Goal: Task Accomplishment & Management: Complete application form

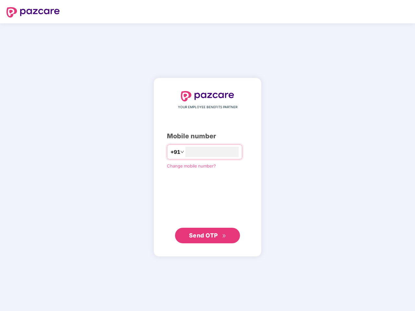
click at [207, 156] on input "number" at bounding box center [211, 152] width 53 height 10
click at [33, 12] on img at bounding box center [32, 12] width 53 height 10
click at [170, 152] on span "+91" at bounding box center [175, 152] width 10 height 8
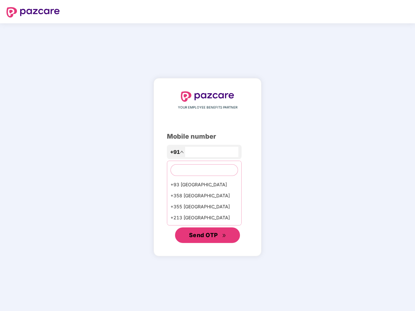
click at [207, 236] on span "Send OTP" at bounding box center [203, 235] width 29 height 7
